Goal: Information Seeking & Learning: Find specific fact

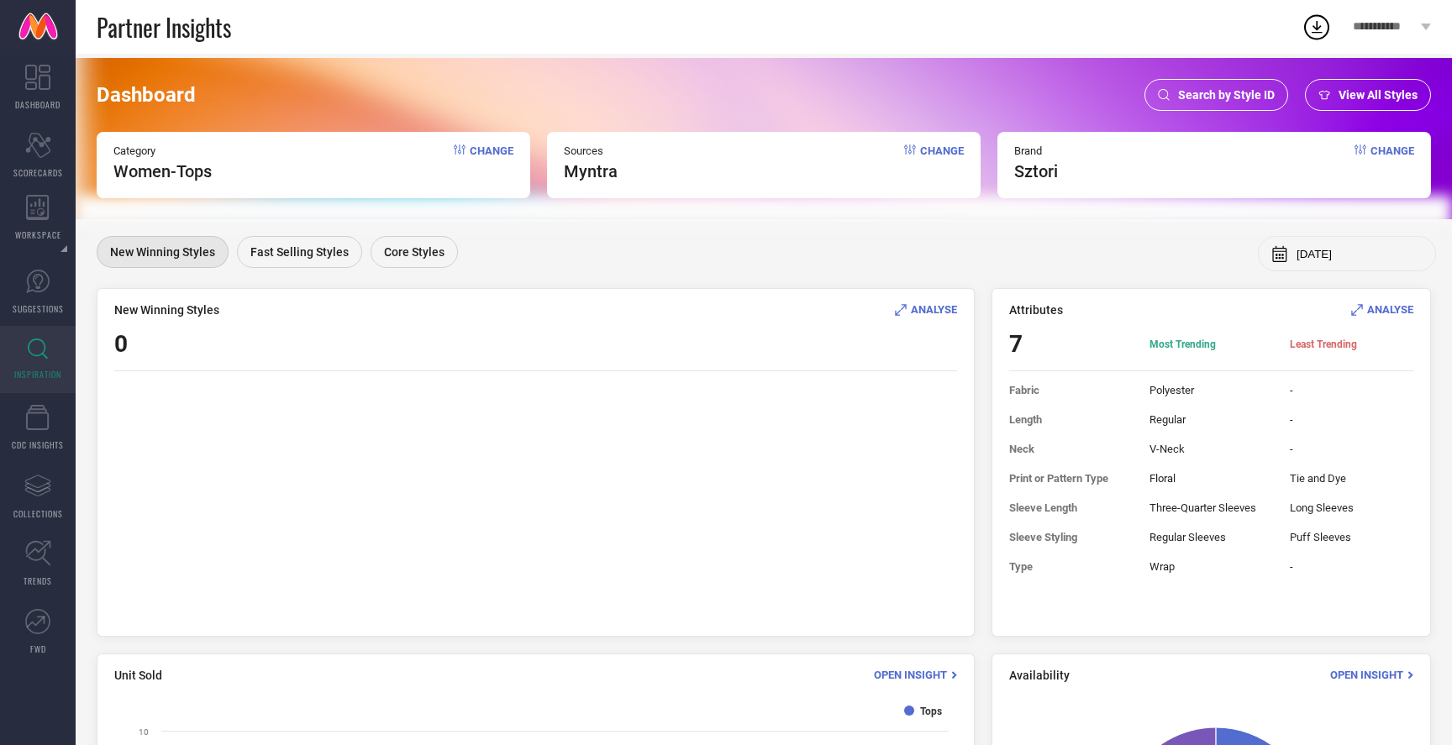
click at [1204, 92] on span "Search by Style ID" at bounding box center [1226, 94] width 97 height 13
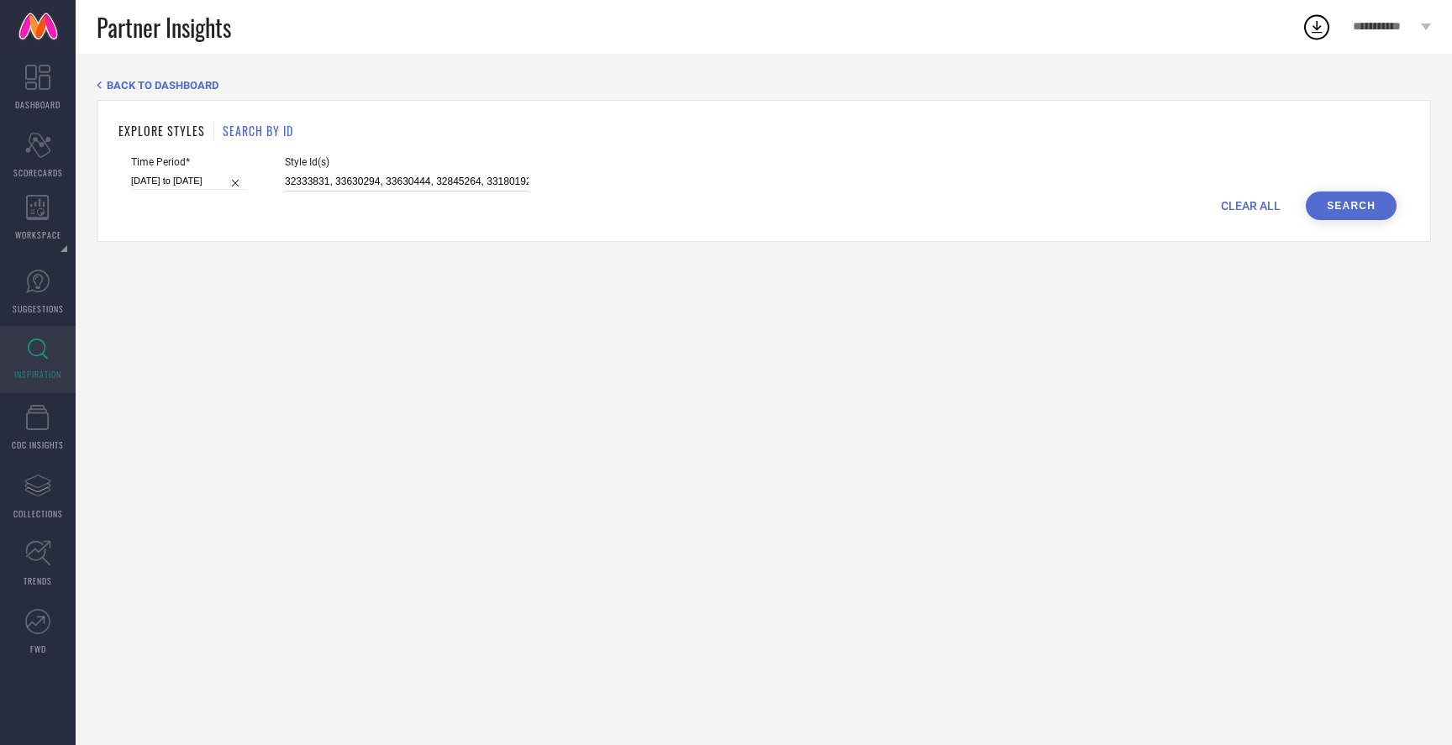
click at [418, 180] on input "32333831, 33630294, 33630444, 32845264, 33180192" at bounding box center [407, 181] width 244 height 19
paste input "3796960"
type input "33796960"
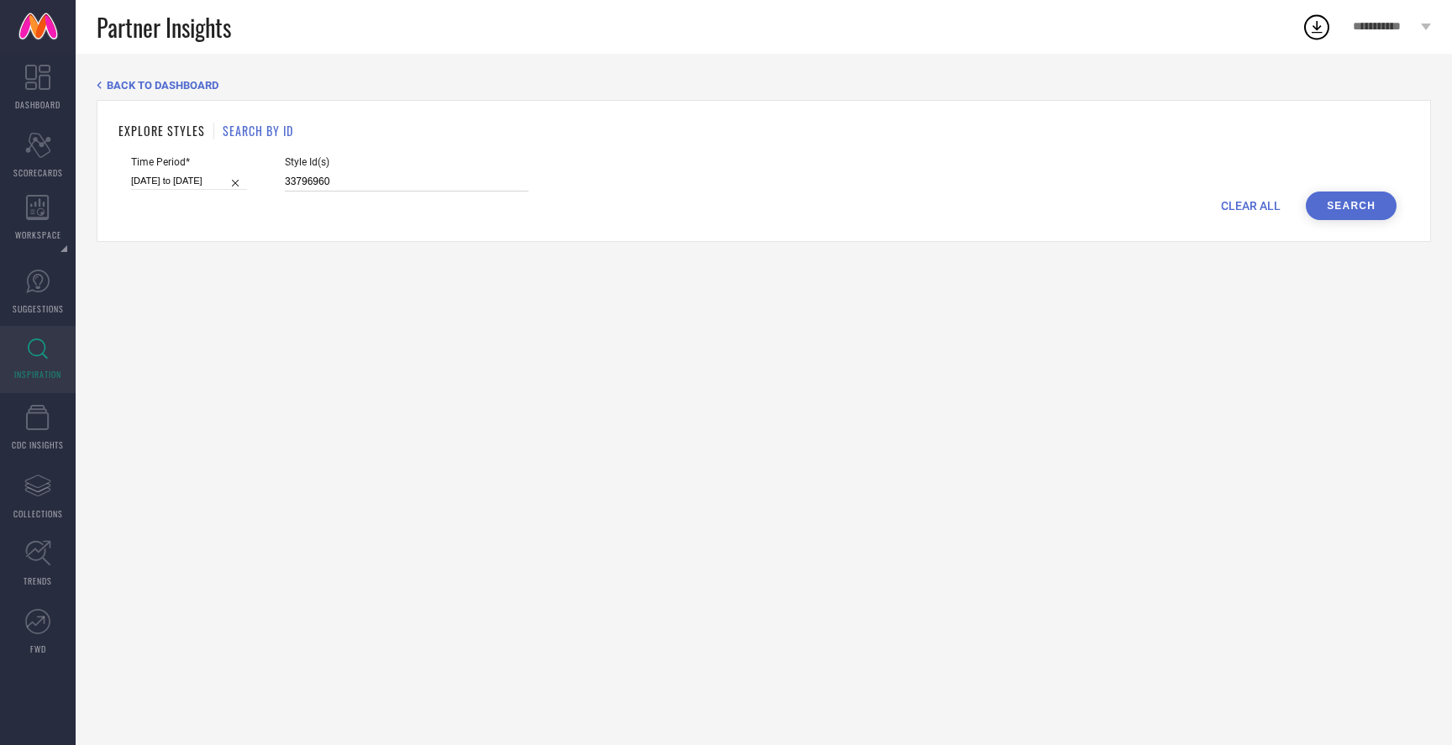
click at [184, 183] on input "[DATE] to [DATE]" at bounding box center [189, 181] width 116 height 18
select select "2"
select select "2025"
select select "3"
select select "2025"
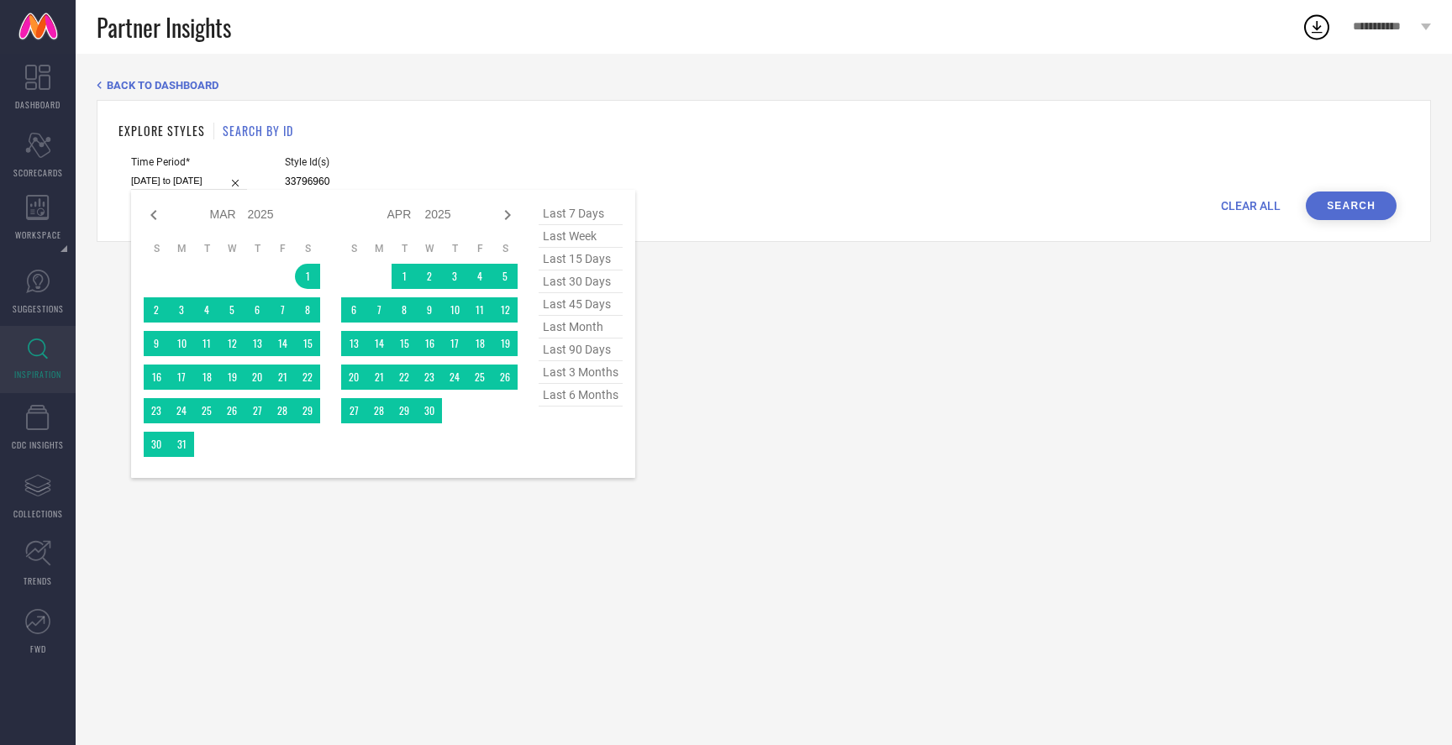
type input "33796960"
click at [595, 281] on span "last 30 days" at bounding box center [580, 281] width 84 height 23
type input "[DATE] to [DATE]"
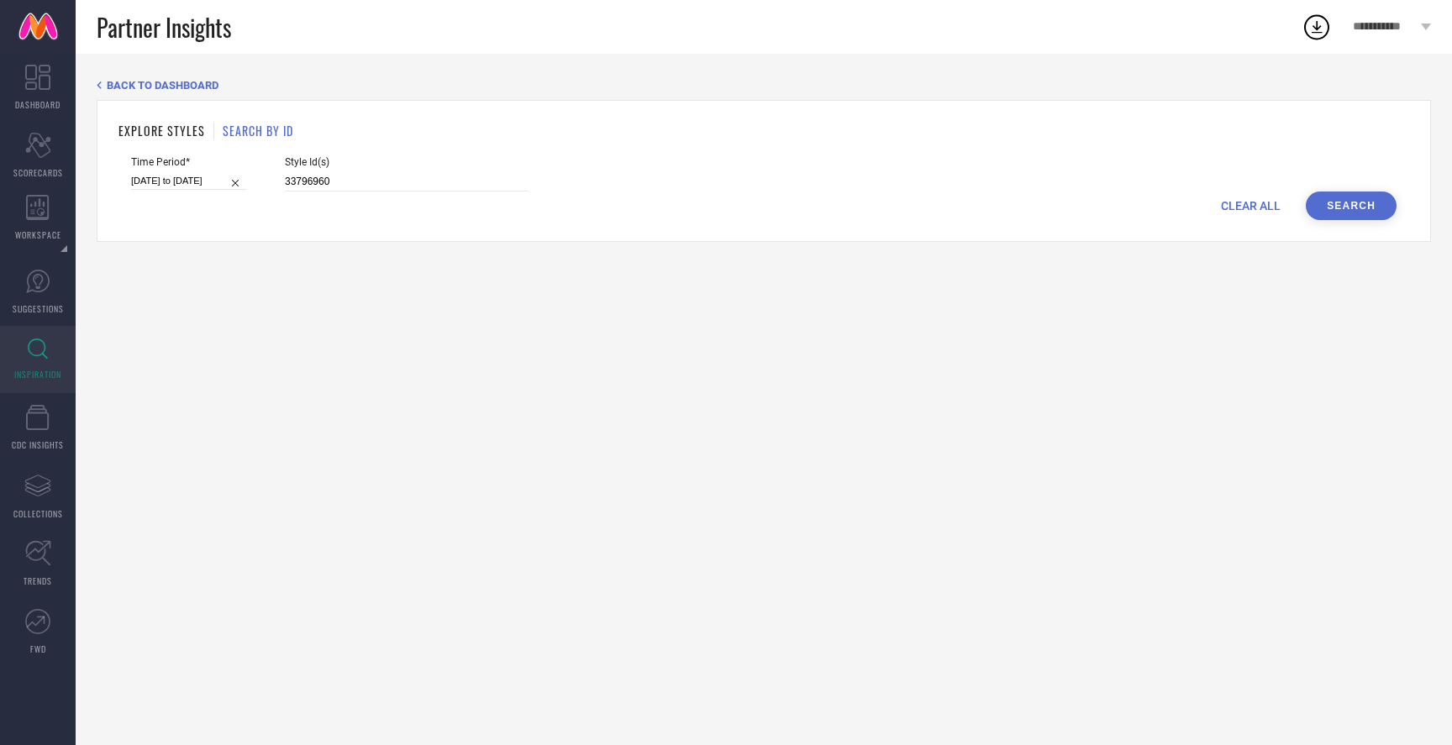
click at [1359, 213] on button "Search" at bounding box center [1350, 206] width 91 height 29
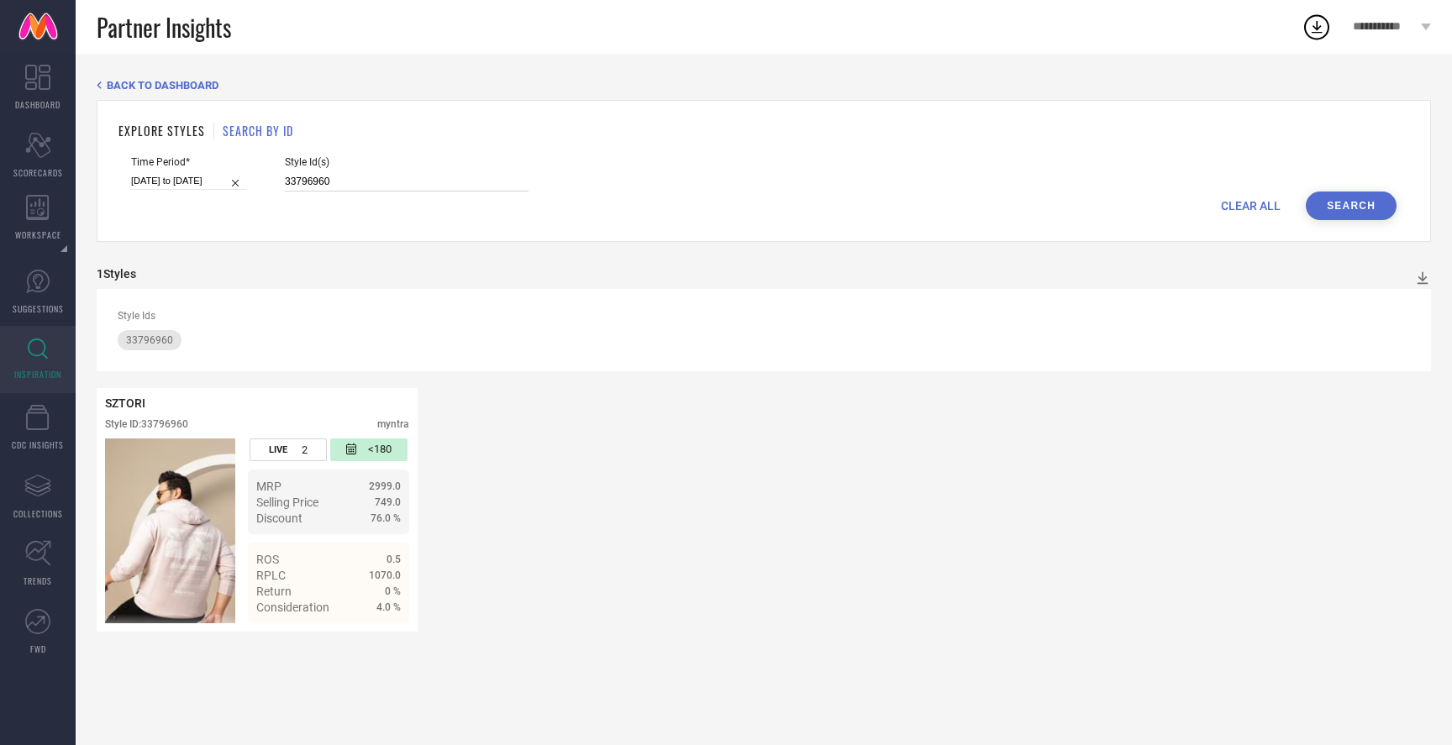
click at [291, 181] on input "33796960" at bounding box center [407, 181] width 244 height 19
paste input "170197"
click at [1351, 207] on button "Search" at bounding box center [1350, 206] width 91 height 29
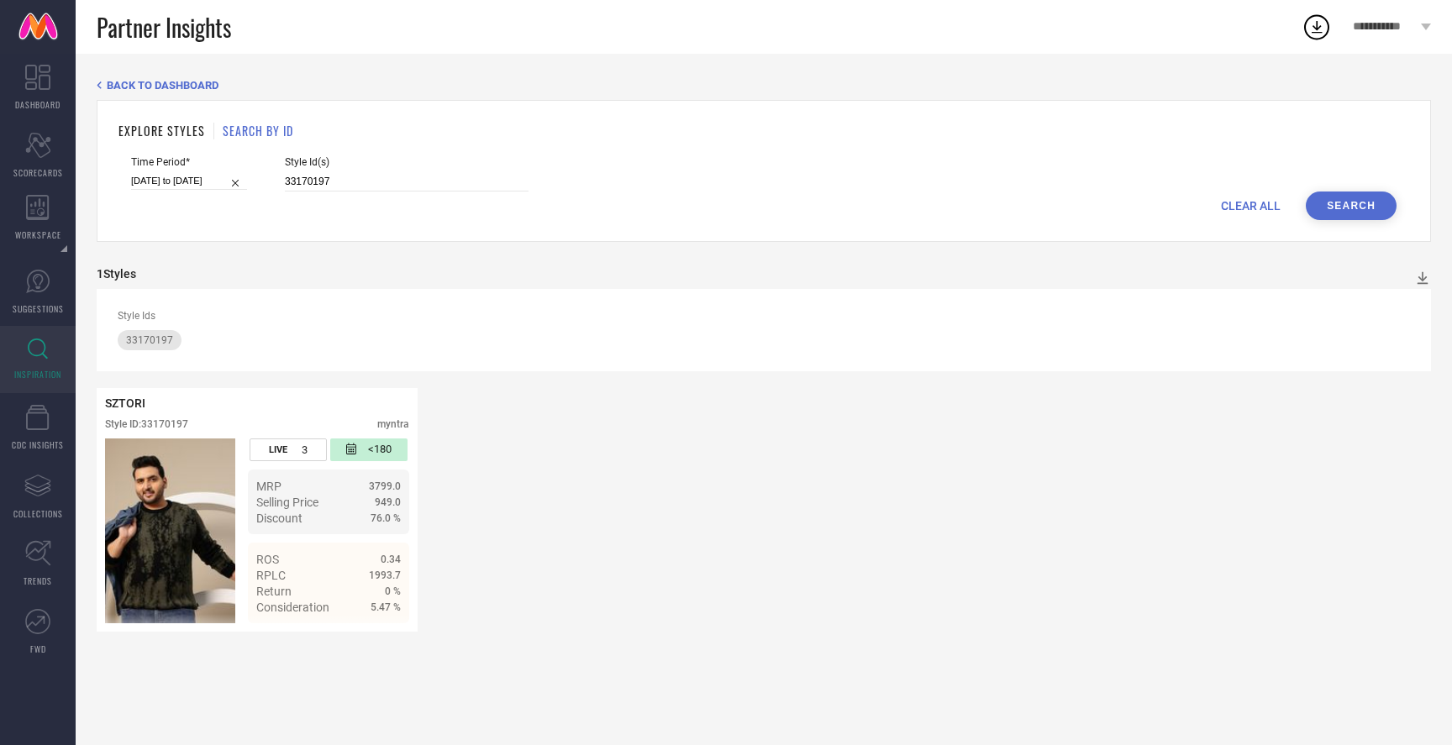
click at [285, 169] on div "Style Id(s) 33170197" at bounding box center [407, 173] width 244 height 35
click at [285, 178] on input "33170197" at bounding box center [407, 181] width 244 height 19
paste input "796933"
click at [1359, 207] on button "Search" at bounding box center [1350, 206] width 91 height 29
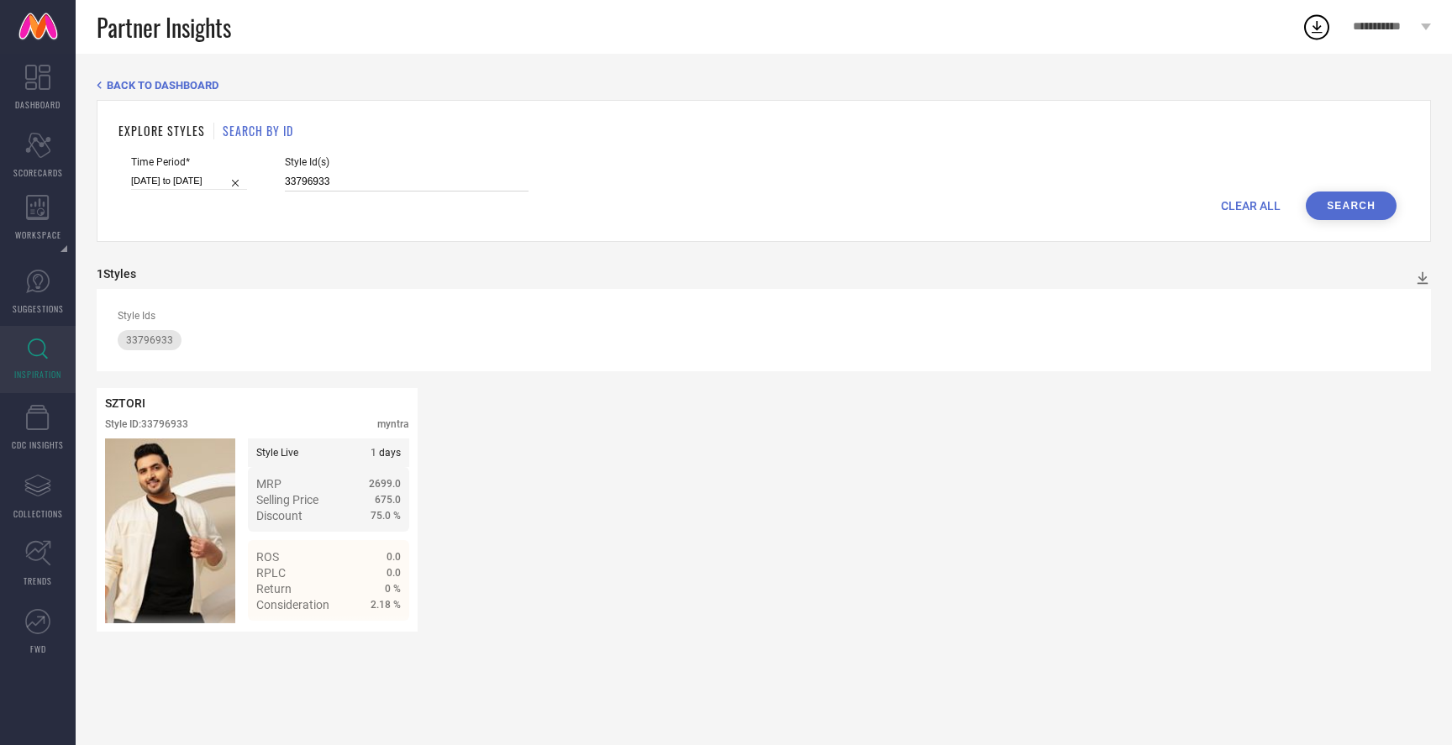
click at [288, 178] on input "33796933" at bounding box center [407, 181] width 244 height 19
paste input "170180"
type input "33170180"
click at [1372, 197] on button "Search" at bounding box center [1350, 206] width 91 height 29
